Goal: Information Seeking & Learning: Learn about a topic

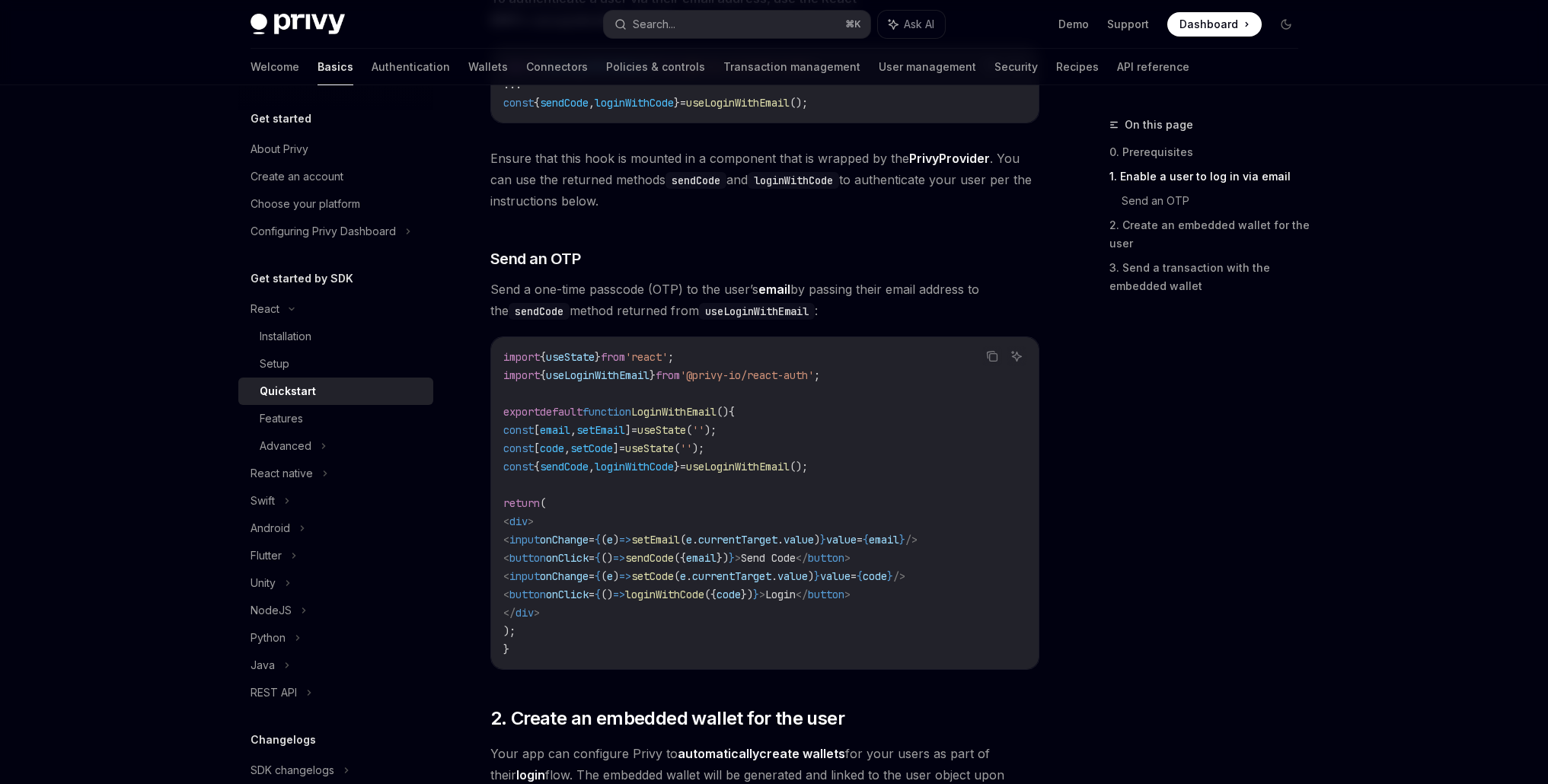
scroll to position [485, 0]
click at [301, 608] on icon at bounding box center [303, 610] width 6 height 18
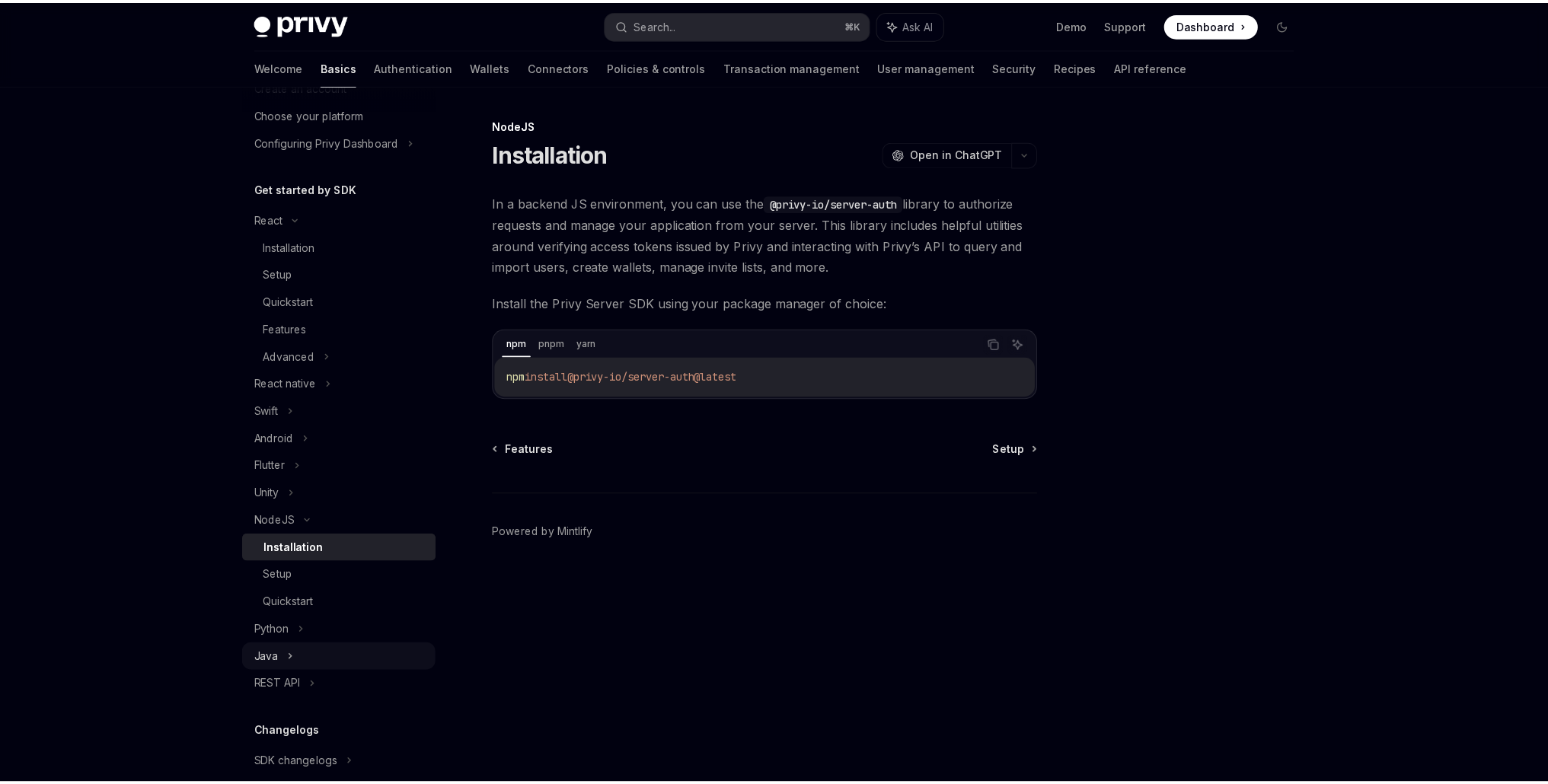
scroll to position [188, 0]
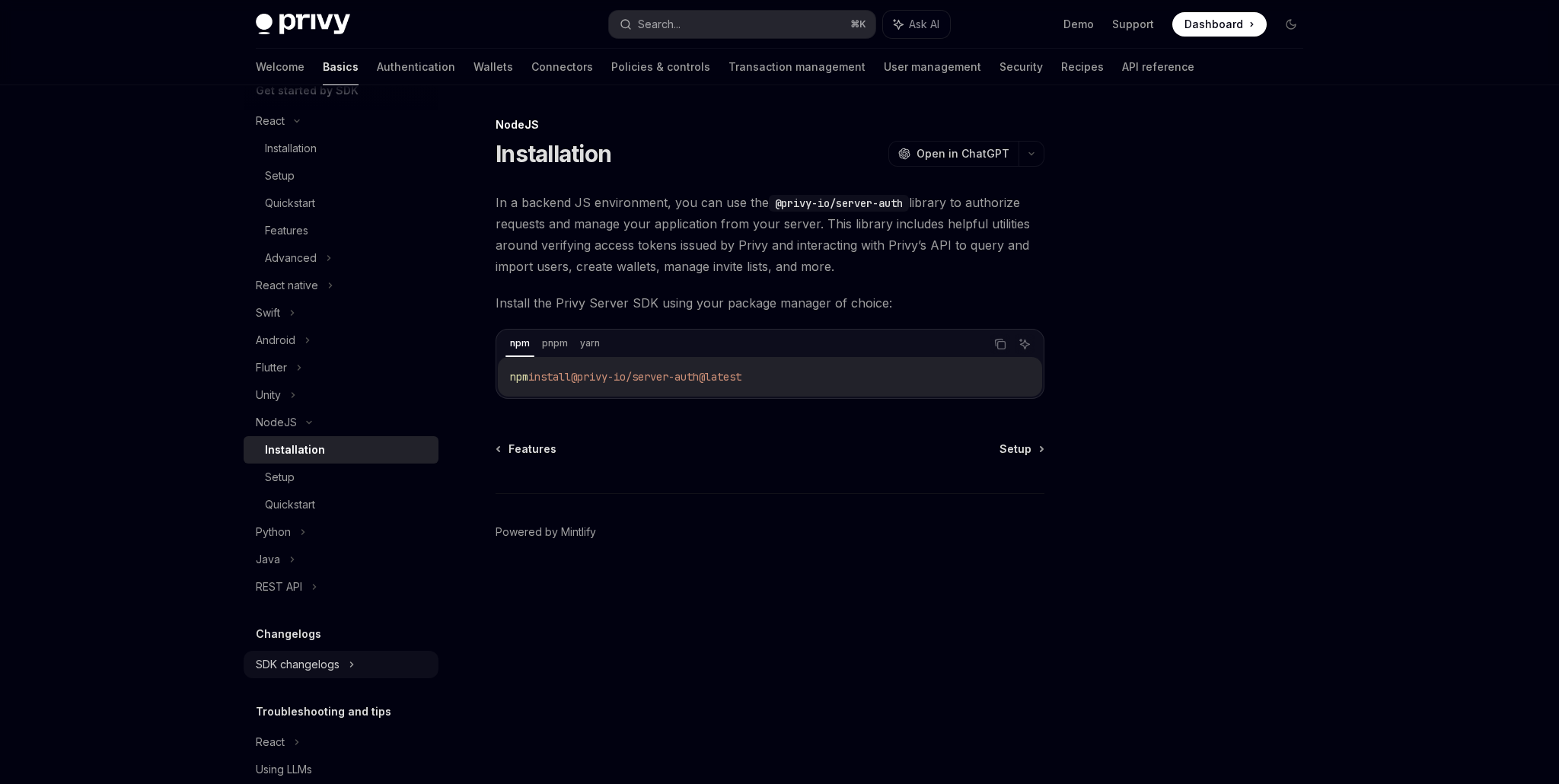
click at [351, 662] on icon at bounding box center [352, 664] width 6 height 18
type textarea "*"
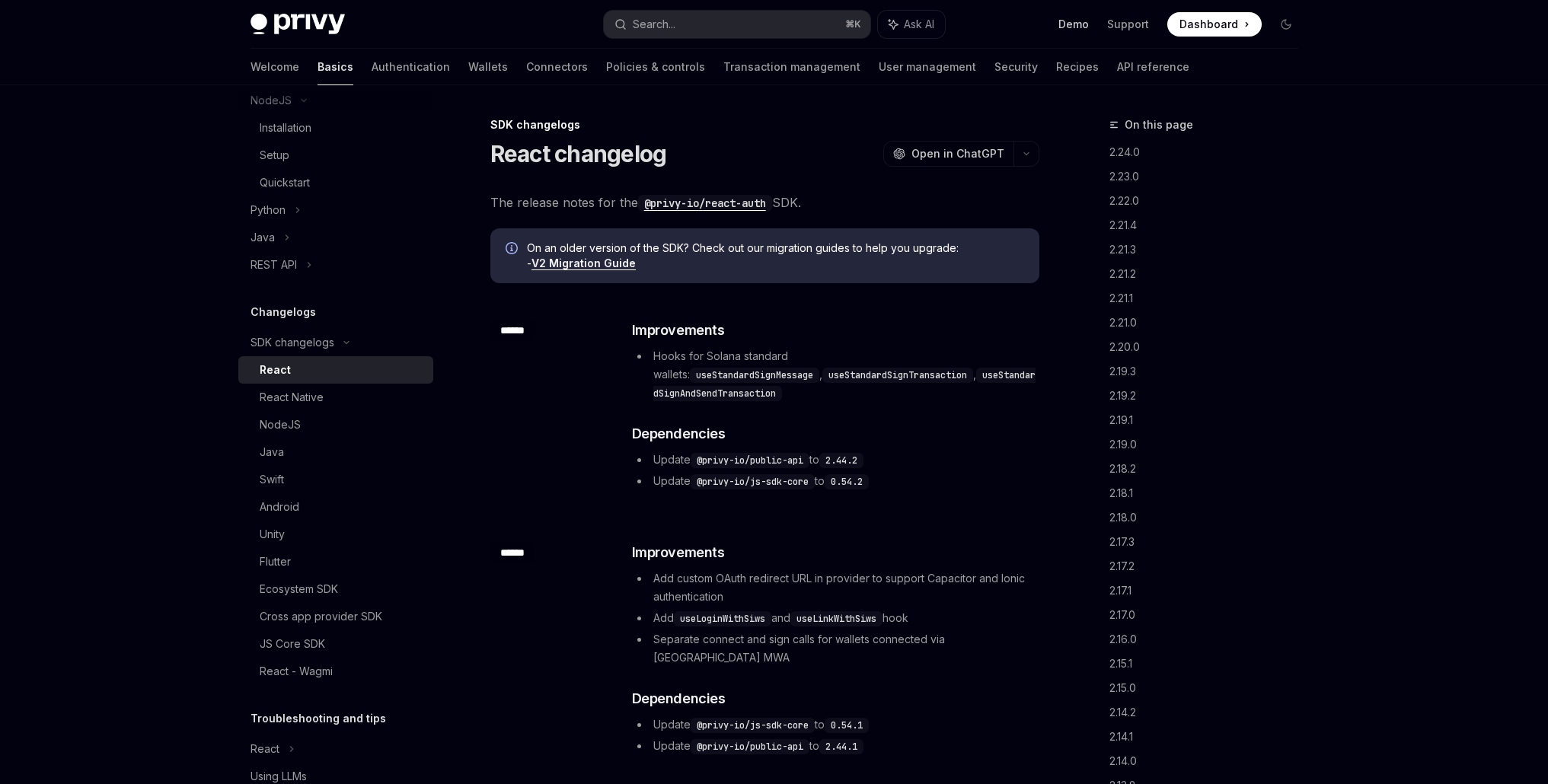
click at [1073, 23] on link "Demo" at bounding box center [1074, 24] width 31 height 15
click at [980, 149] on span "Open in ChatGPT" at bounding box center [958, 150] width 93 height 15
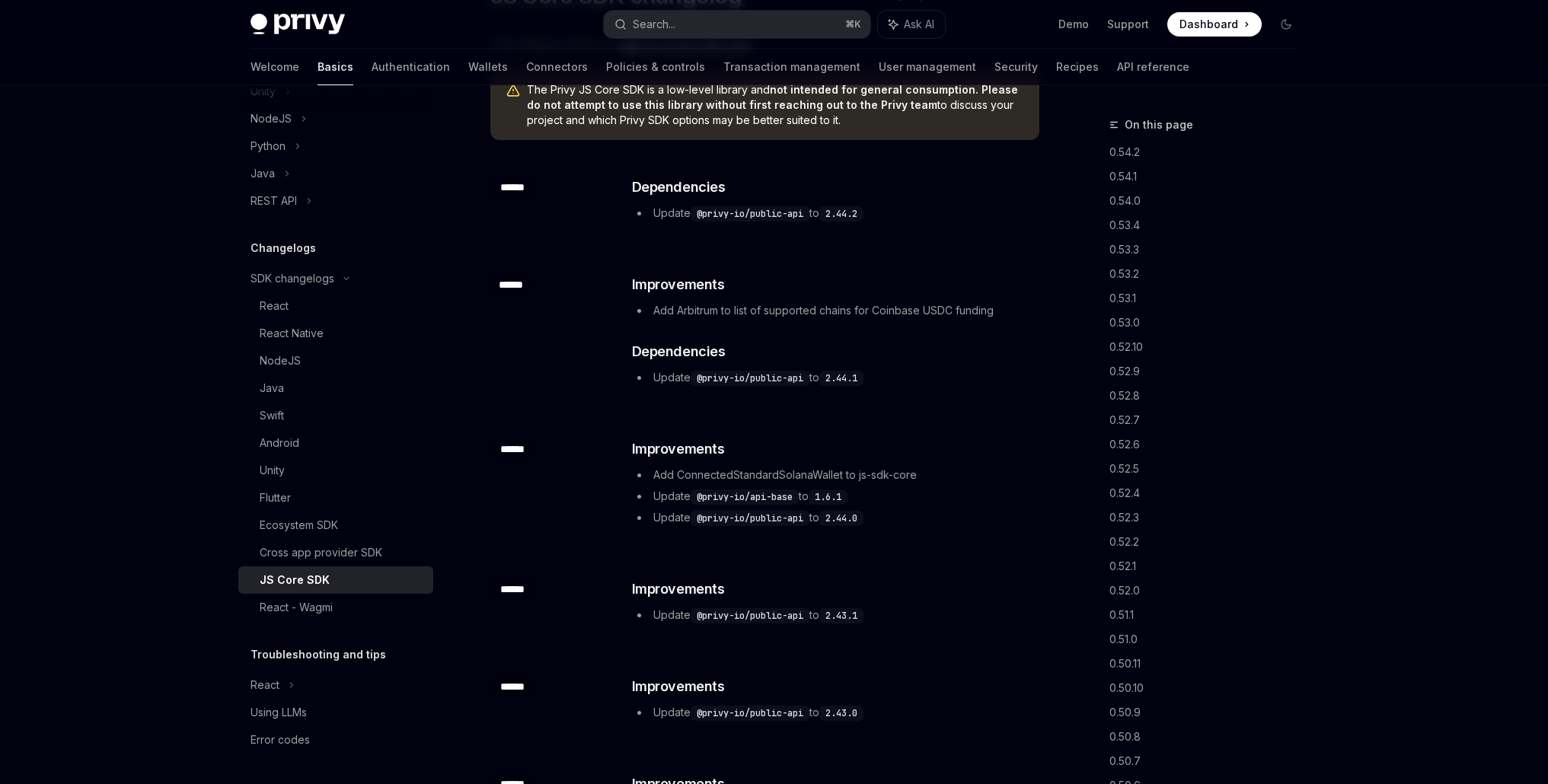
scroll to position [159, 0]
click at [258, 686] on div "React" at bounding box center [264, 685] width 29 height 18
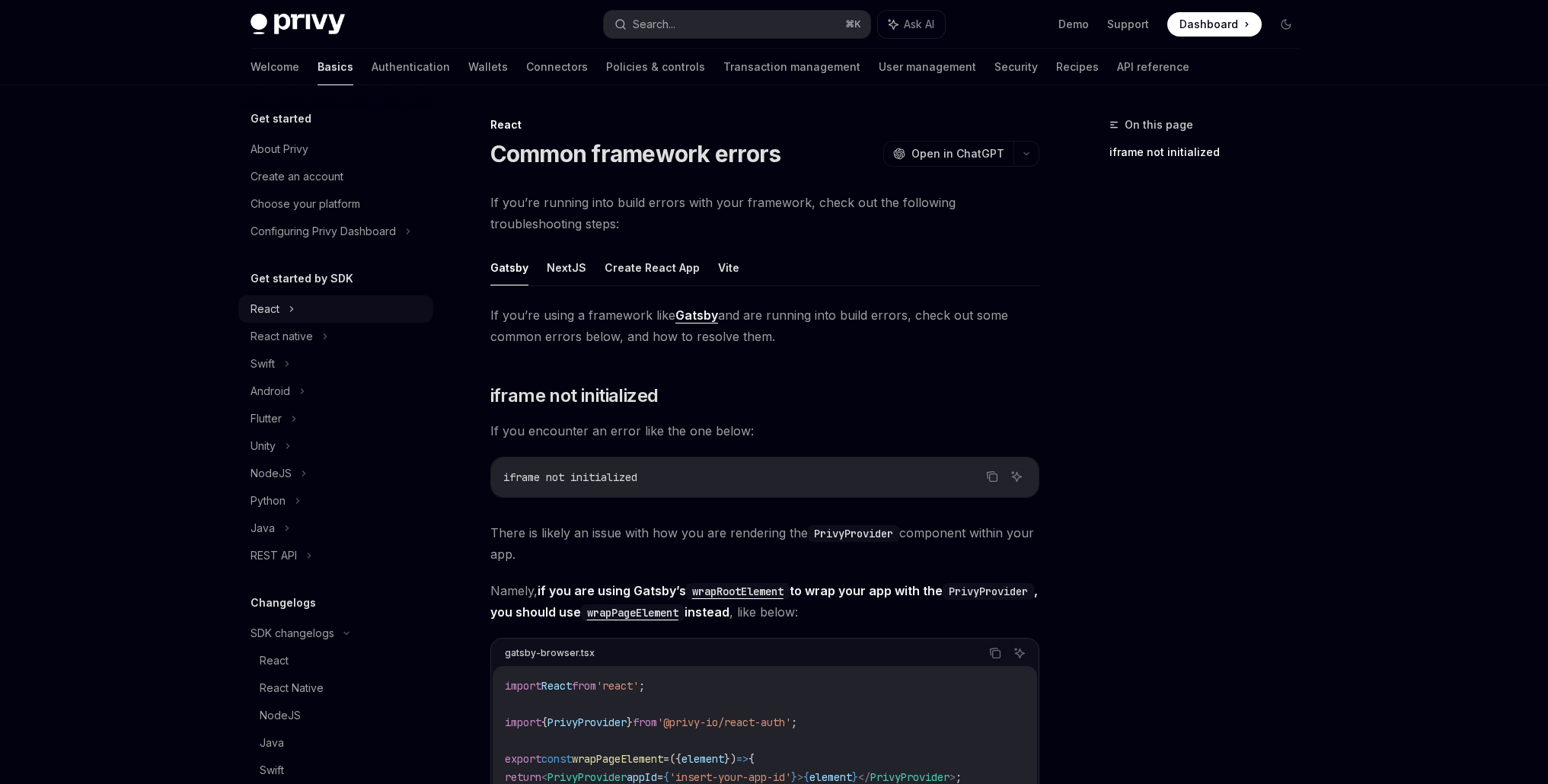
click at [268, 309] on div "React" at bounding box center [264, 309] width 29 height 18
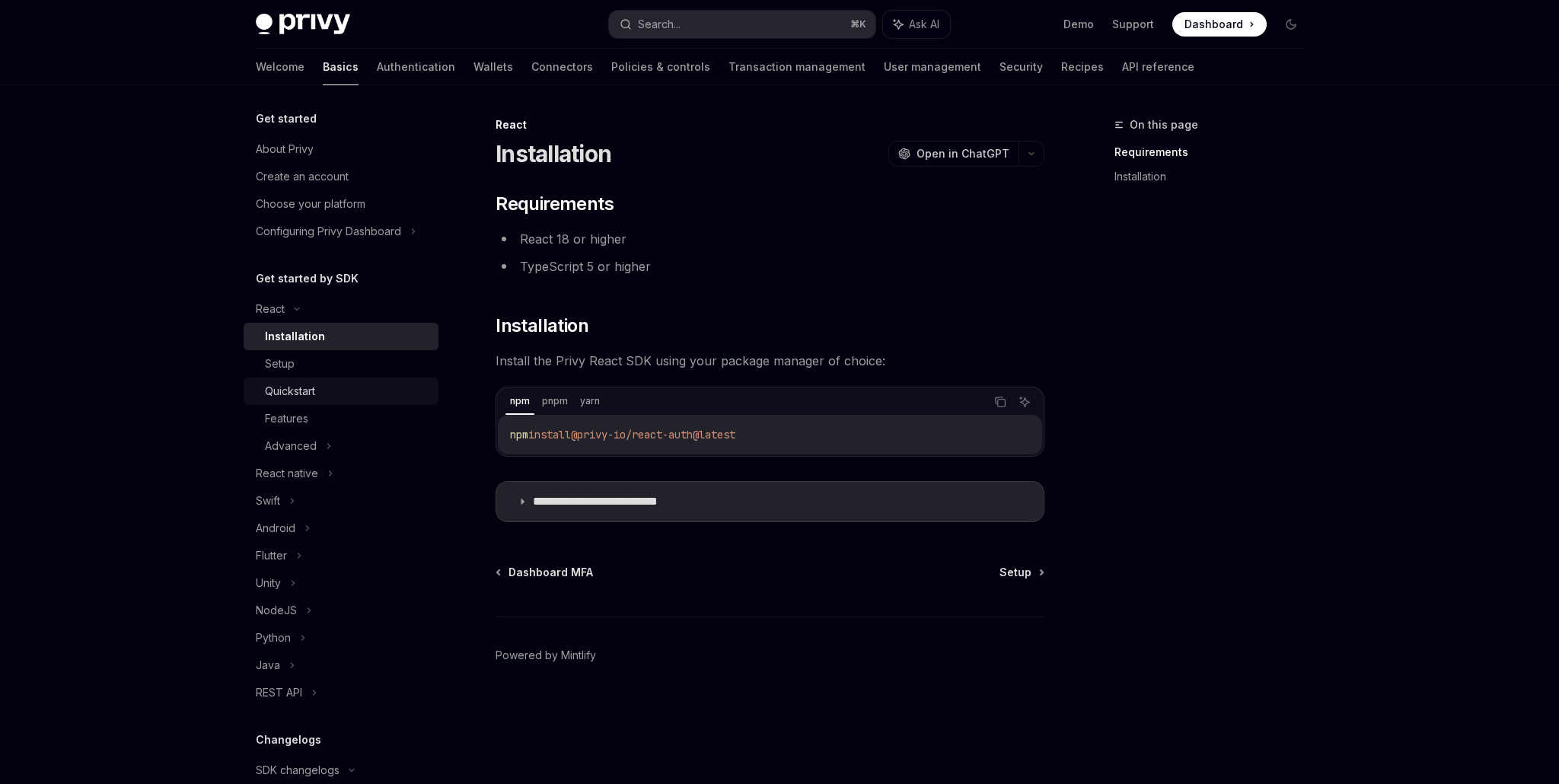
click at [312, 397] on div "Quickstart" at bounding box center [290, 391] width 50 height 18
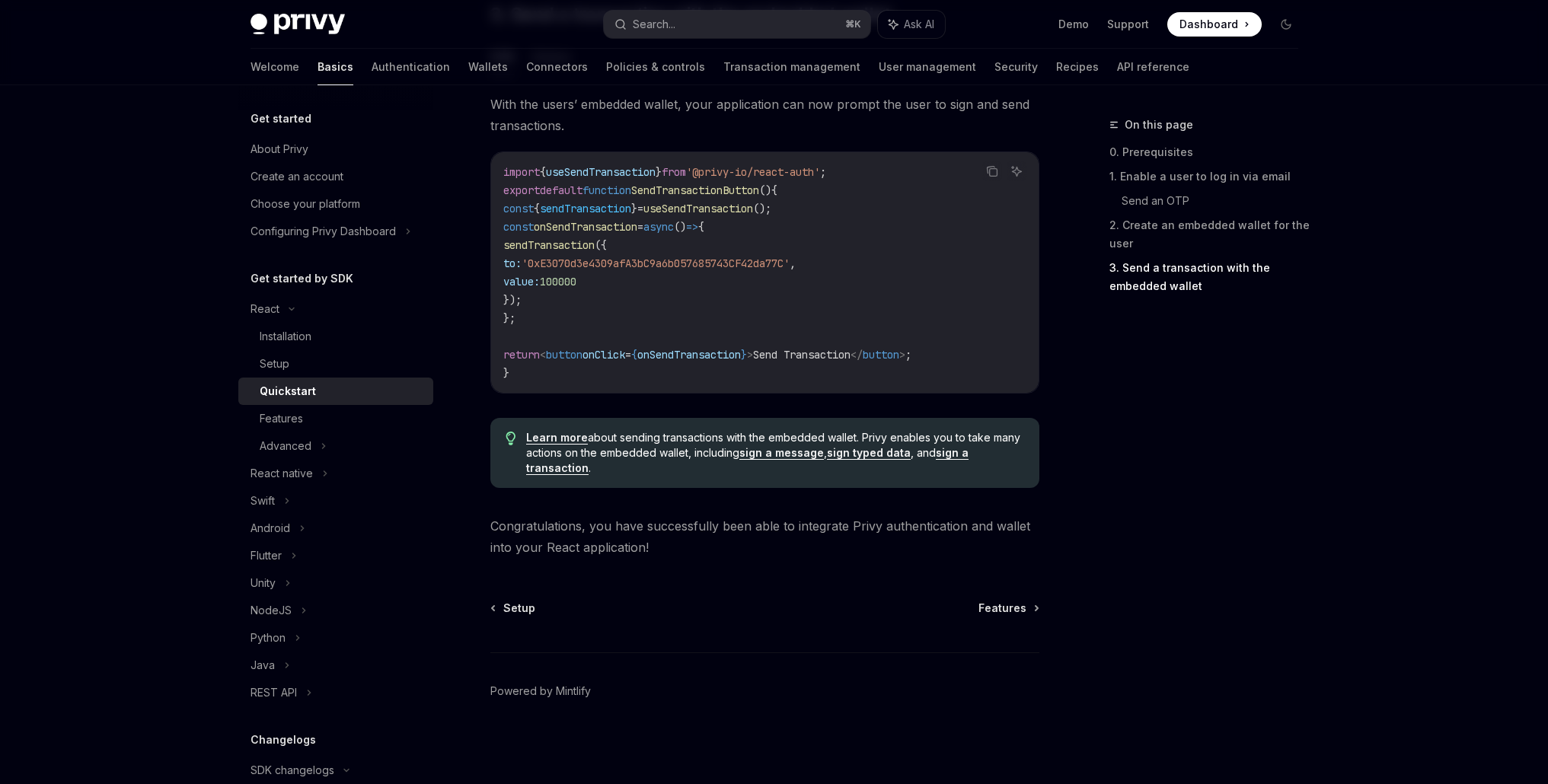
scroll to position [1423, 0]
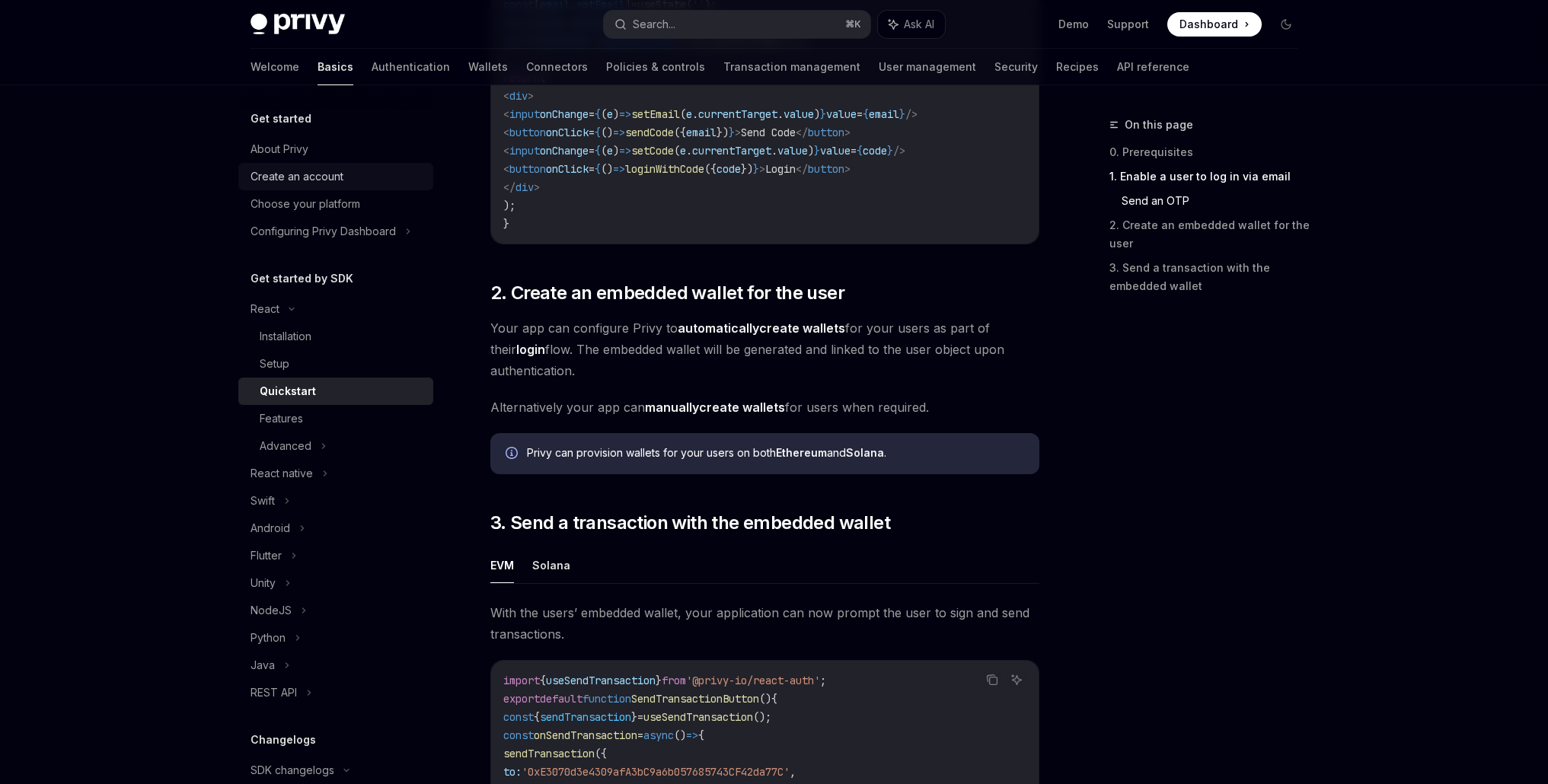
scroll to position [624, 0]
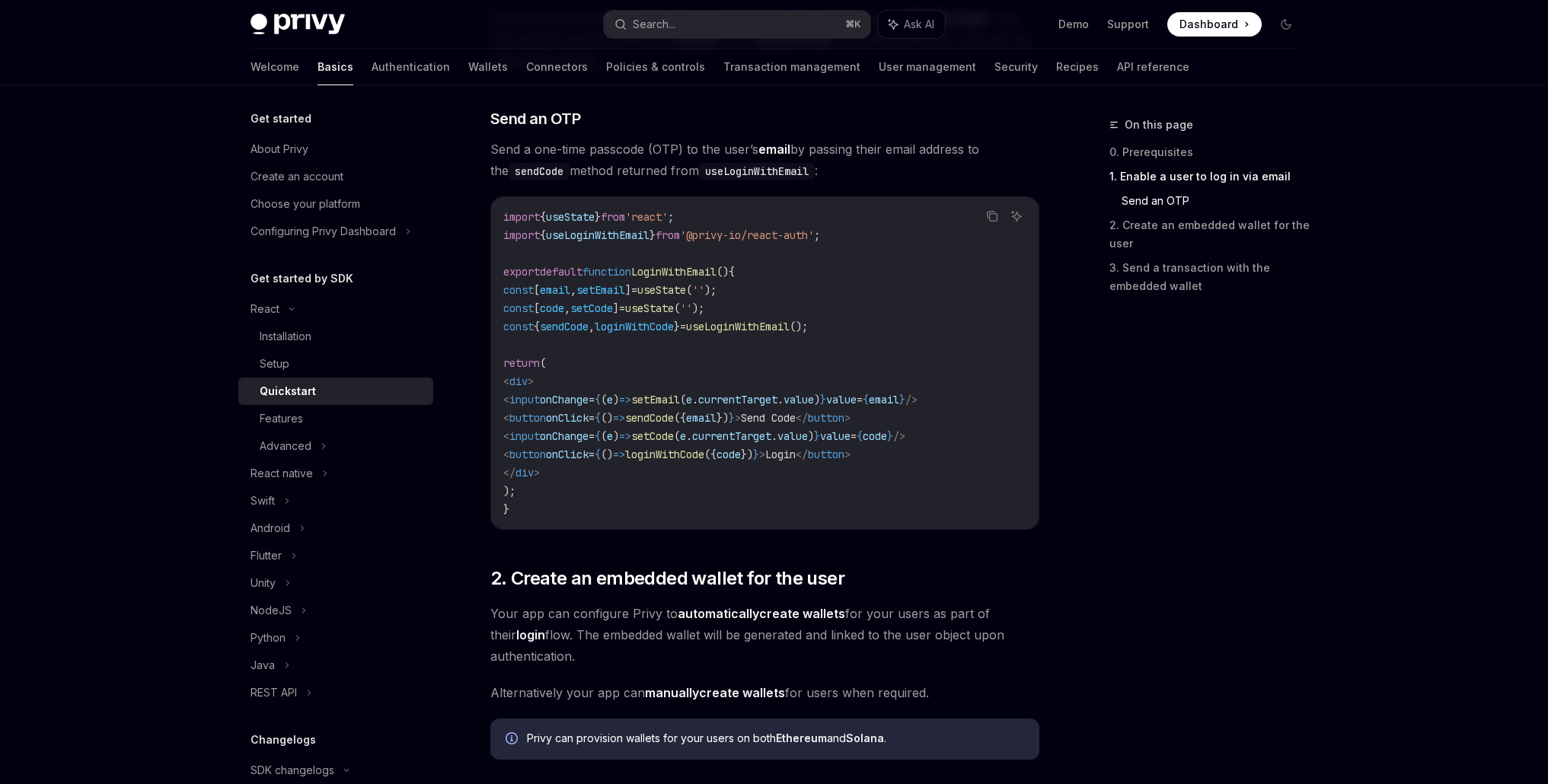
click at [326, 17] on img at bounding box center [297, 24] width 95 height 22
type textarea "*"
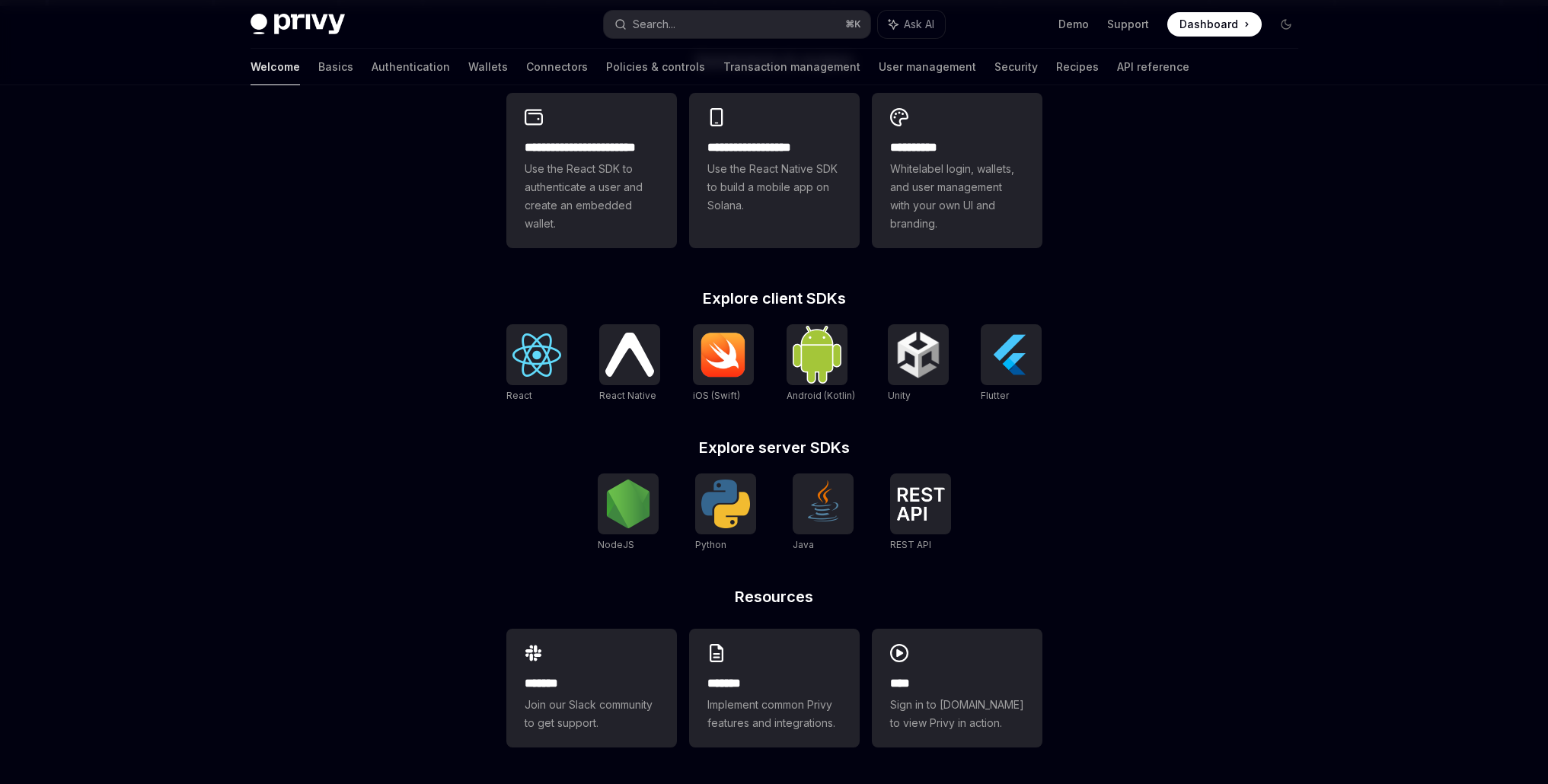
scroll to position [423, 0]
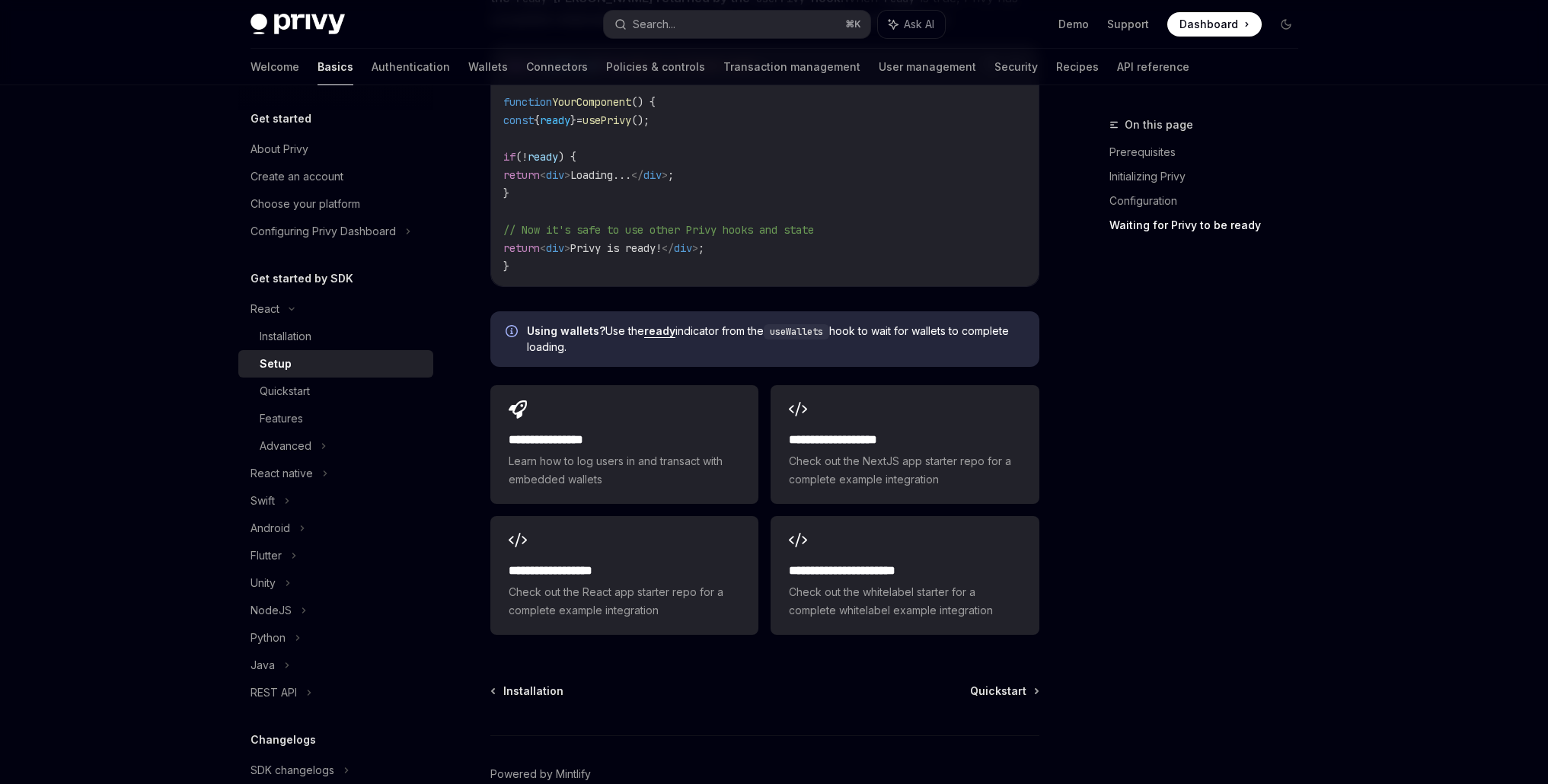
scroll to position [1957, 0]
